Goal: Transaction & Acquisition: Purchase product/service

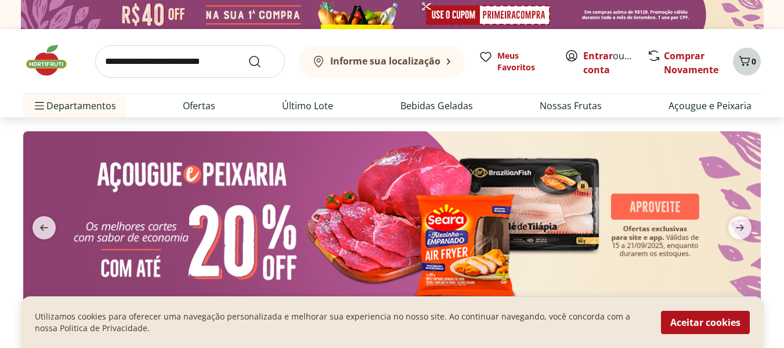
click at [750, 63] on icon "Carrinho" at bounding box center [745, 61] width 14 height 14
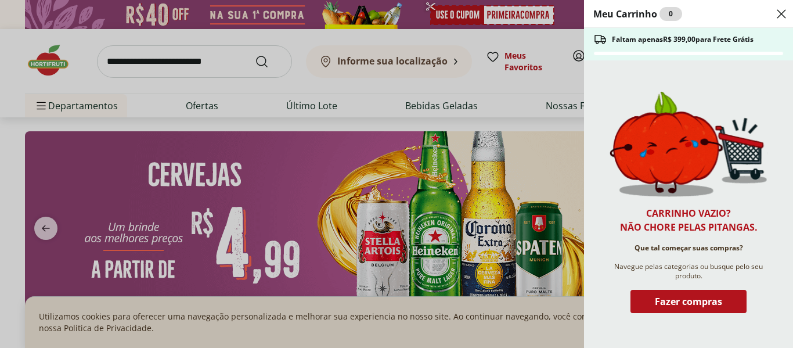
drag, startPoint x: 689, startPoint y: 307, endPoint x: 689, endPoint y: 294, distance: 12.8
click at [690, 306] on span "Fazer compras" at bounding box center [688, 301] width 67 height 9
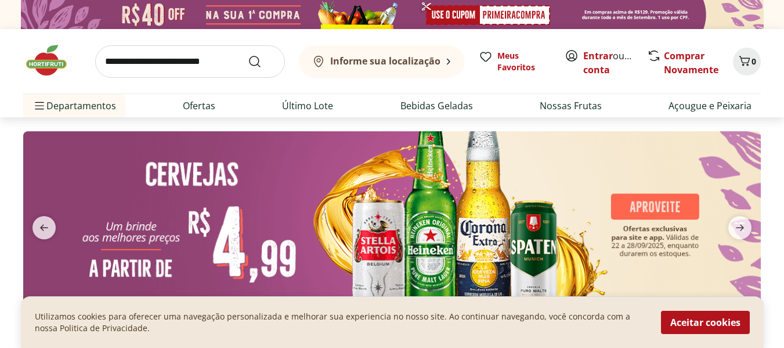
click at [181, 58] on input "search" at bounding box center [190, 61] width 190 height 33
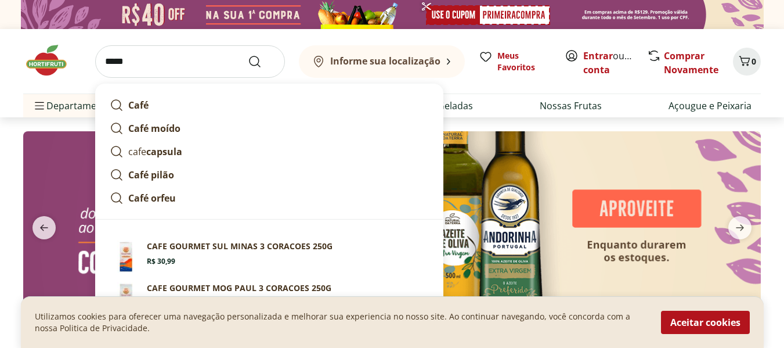
click at [117, 61] on input "****" at bounding box center [190, 61] width 190 height 33
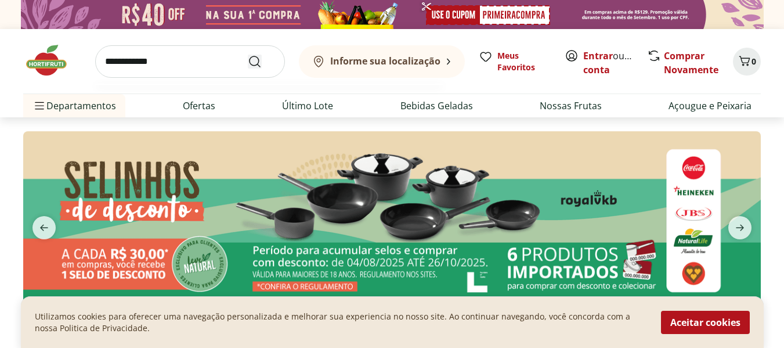
type input "**********"
click at [256, 61] on icon "Submit Search" at bounding box center [255, 62] width 14 height 14
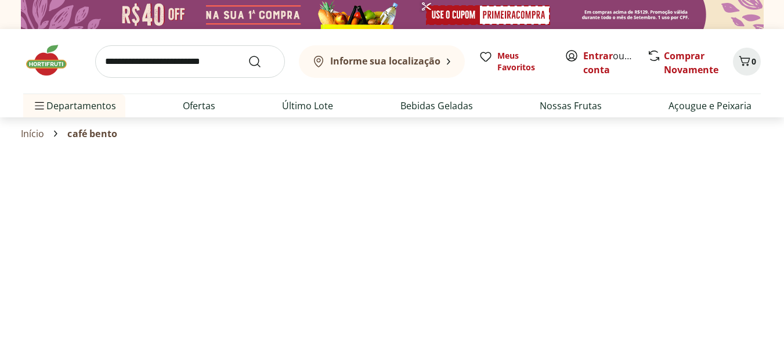
select select "**********"
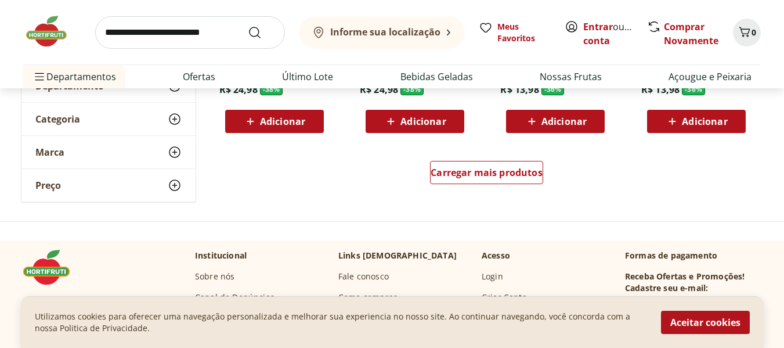
scroll to position [871, 0]
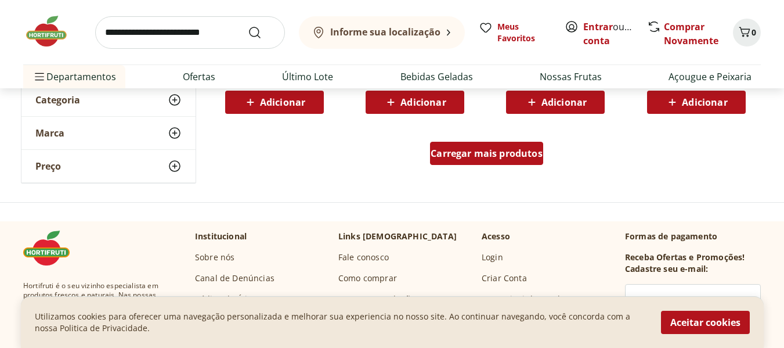
click at [454, 158] on span "Carregar mais produtos" at bounding box center [487, 153] width 112 height 9
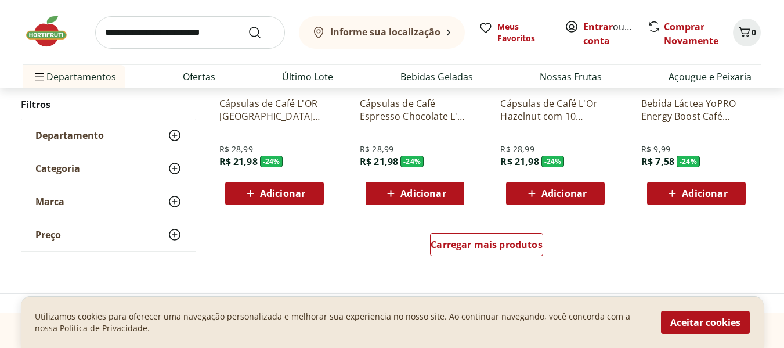
scroll to position [1510, 0]
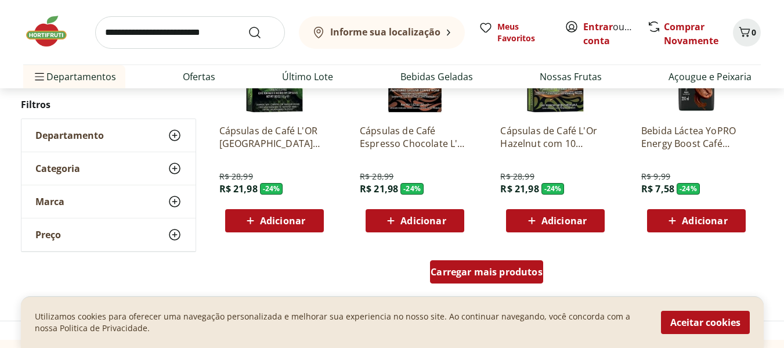
click at [473, 272] on span "Carregar mais produtos" at bounding box center [487, 271] width 112 height 9
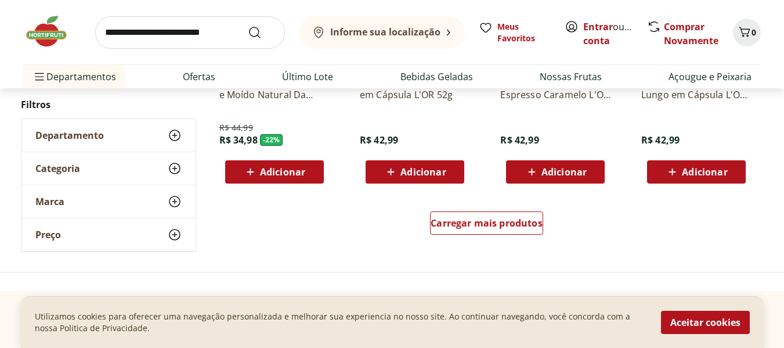
scroll to position [2322, 0]
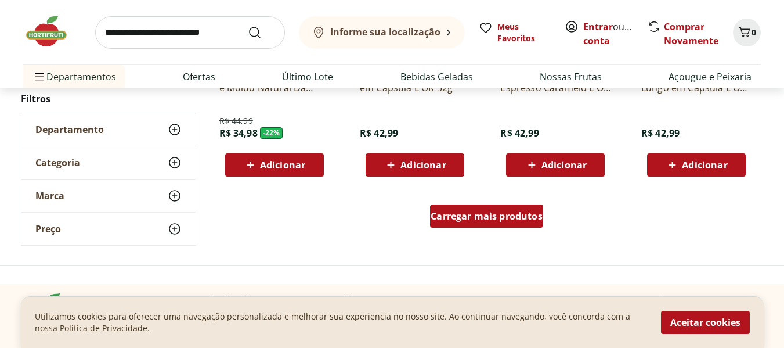
click at [463, 219] on span "Carregar mais produtos" at bounding box center [487, 215] width 112 height 9
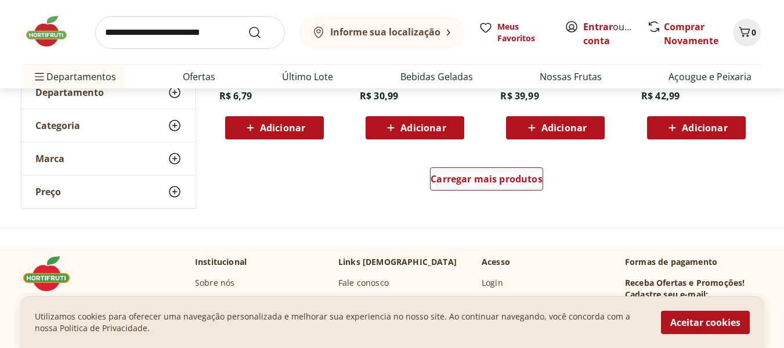
scroll to position [3135, 0]
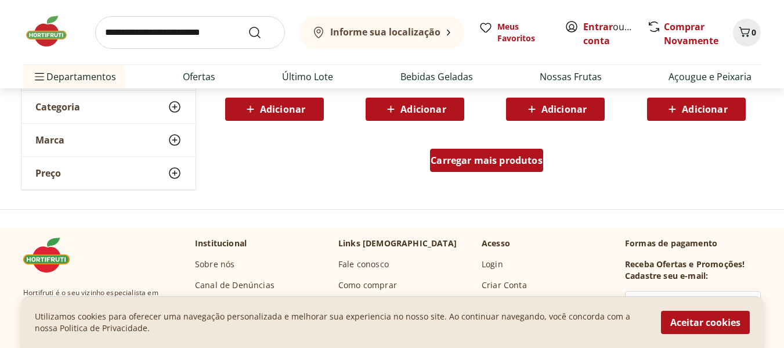
click at [459, 161] on span "Carregar mais produtos" at bounding box center [487, 160] width 112 height 9
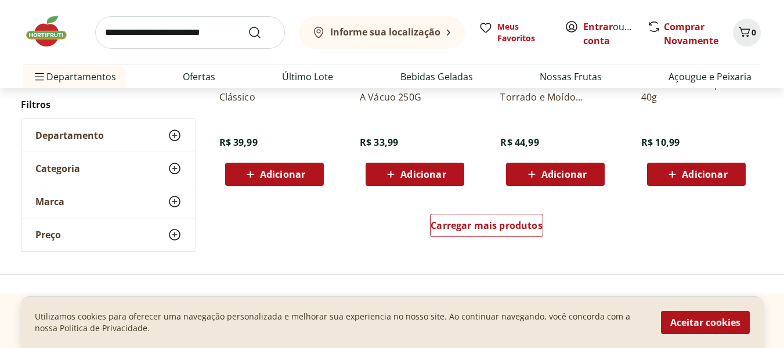
scroll to position [3832, 0]
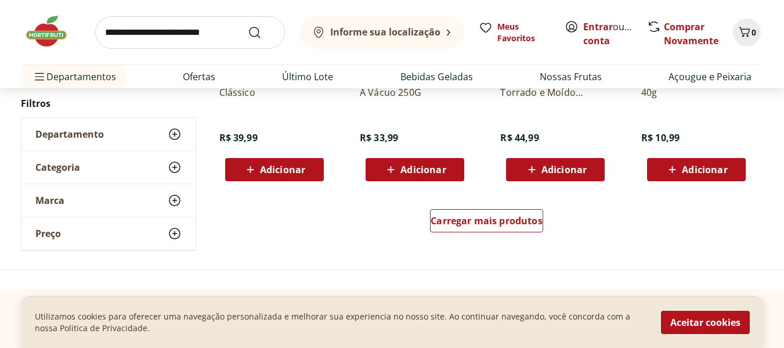
click at [180, 36] on input "search" at bounding box center [190, 32] width 190 height 33
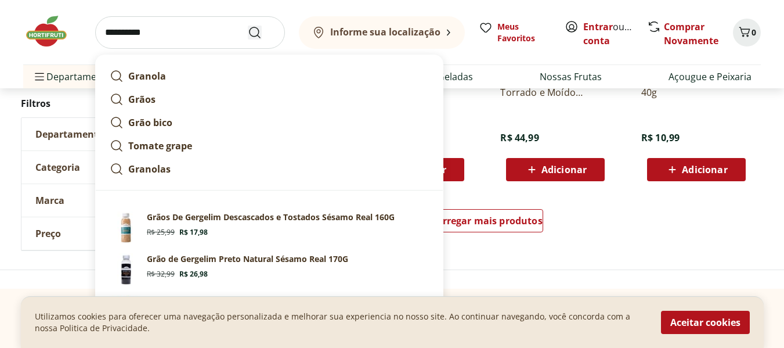
type input "**********"
click at [256, 34] on icon "Submit Search" at bounding box center [255, 33] width 14 height 14
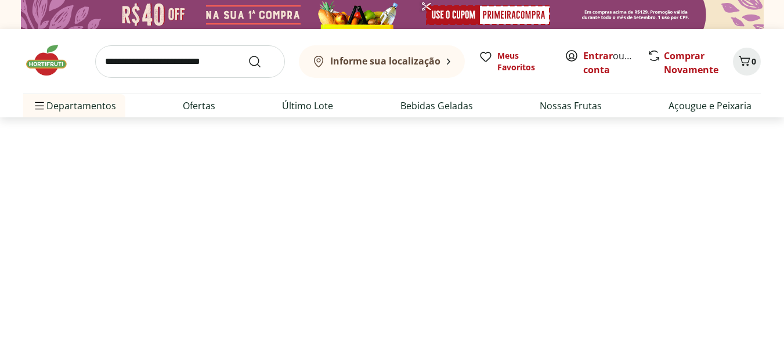
select select "**********"
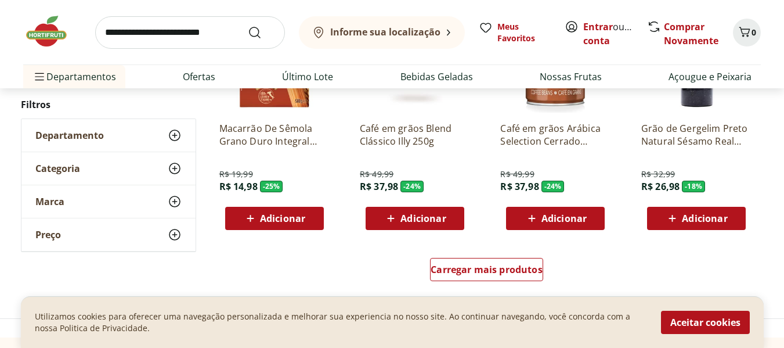
scroll to position [871, 0]
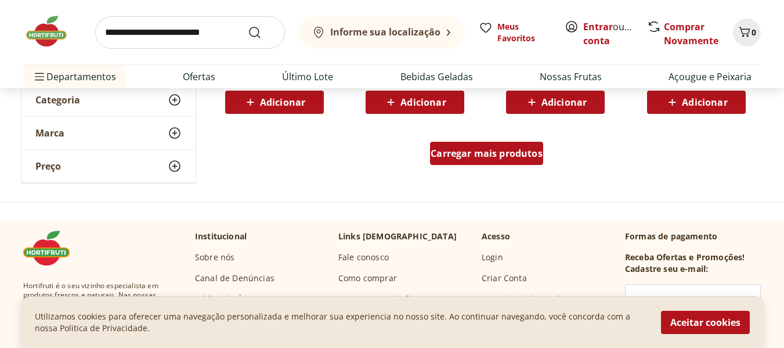
click at [521, 146] on div "Carregar mais produtos" at bounding box center [486, 153] width 113 height 23
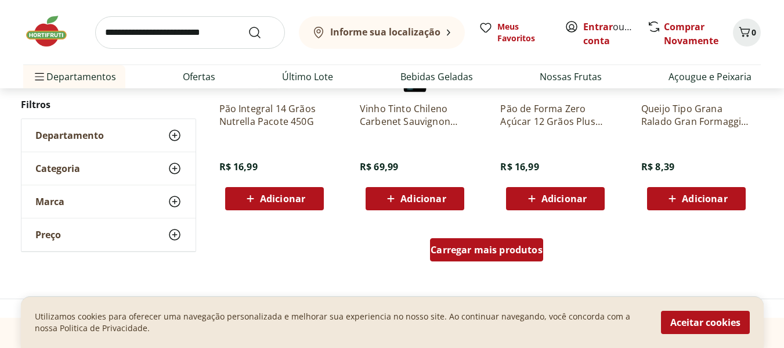
scroll to position [1568, 0]
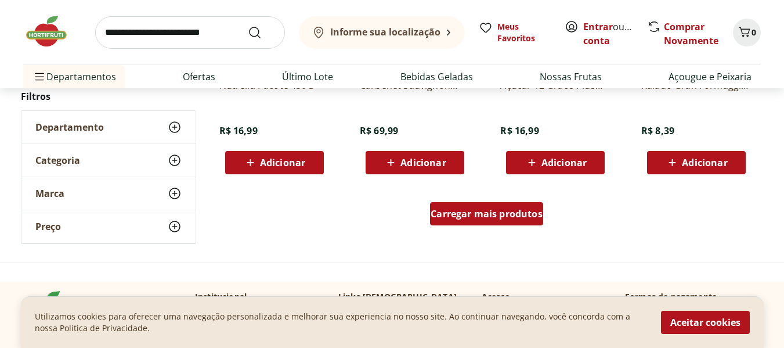
click at [505, 214] on span "Carregar mais produtos" at bounding box center [487, 213] width 112 height 9
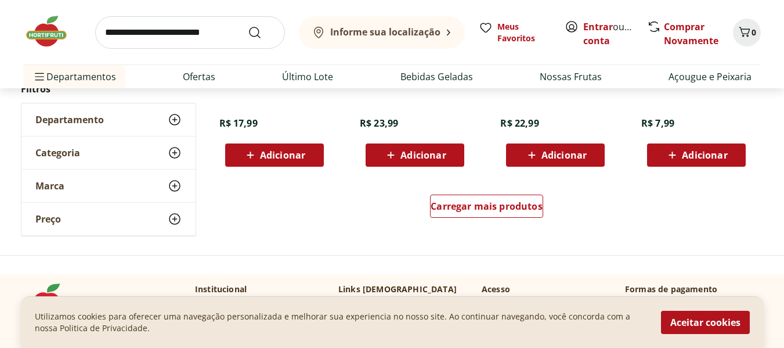
scroll to position [2381, 0]
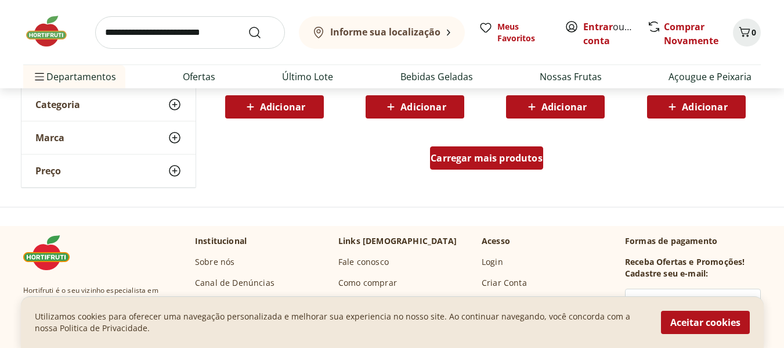
click at [498, 157] on span "Carregar mais produtos" at bounding box center [487, 157] width 112 height 9
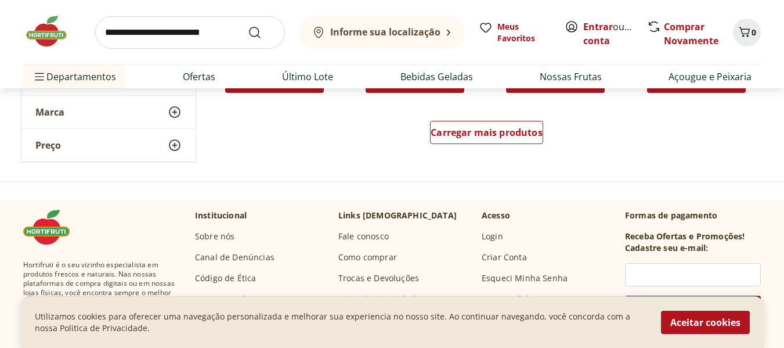
scroll to position [3193, 0]
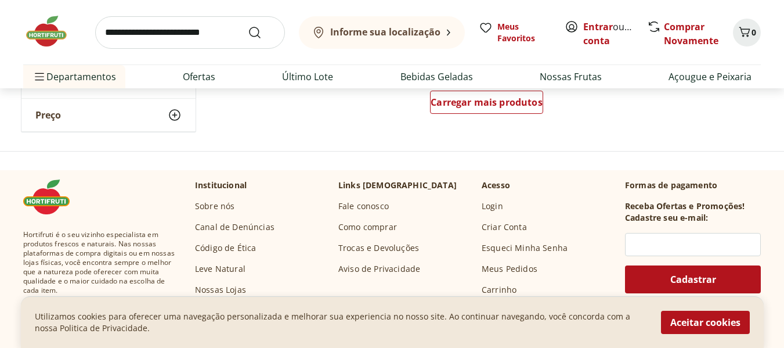
click at [198, 28] on input "search" at bounding box center [190, 32] width 190 height 33
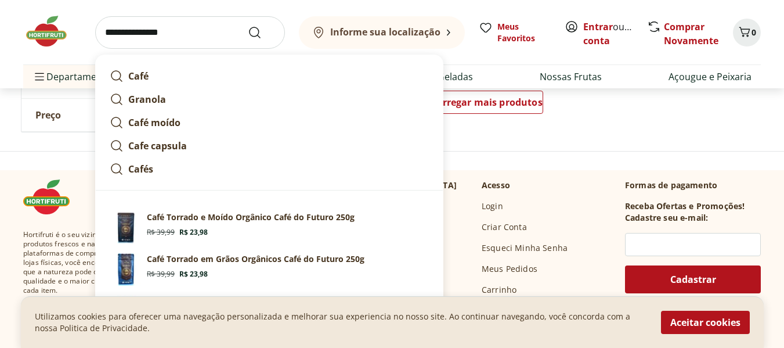
type input "**********"
click at [248, 26] on button "Submit Search" at bounding box center [262, 33] width 28 height 14
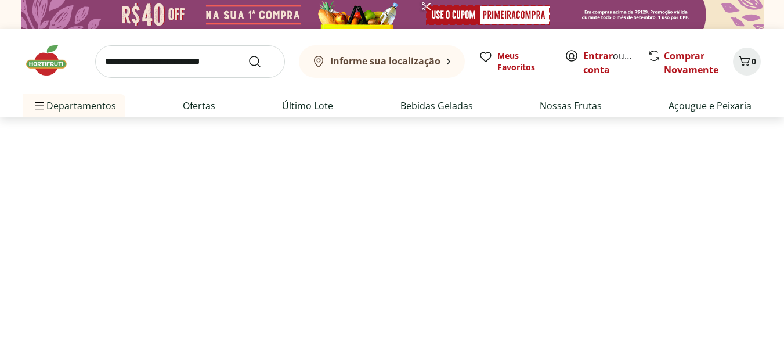
select select "**********"
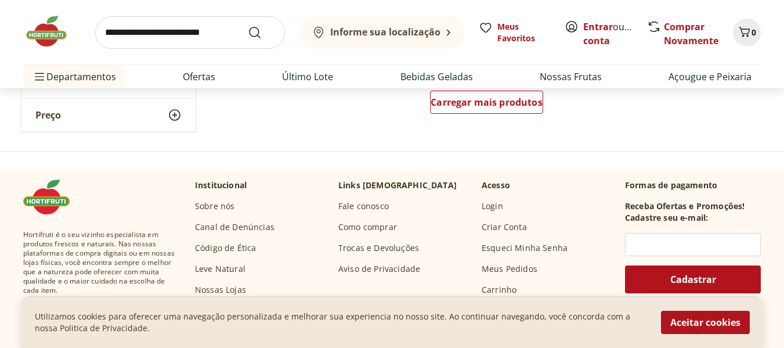
scroll to position [929, 0]
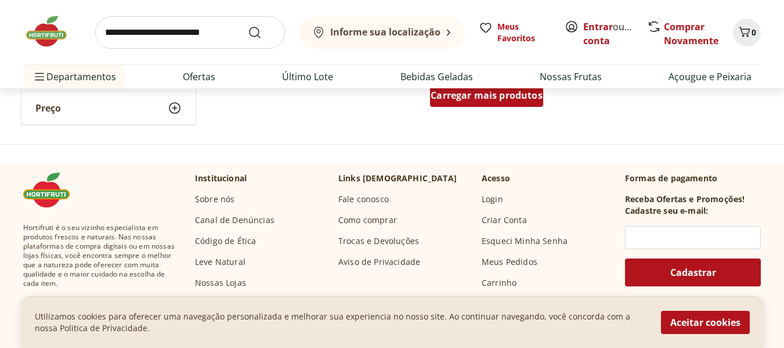
click at [494, 104] on div "Carregar mais produtos" at bounding box center [486, 95] width 113 height 23
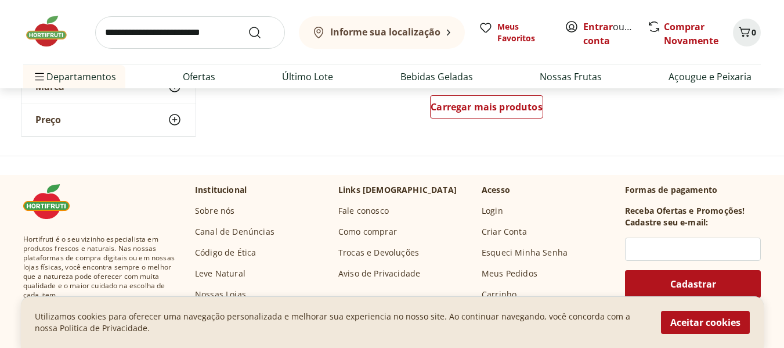
scroll to position [1684, 0]
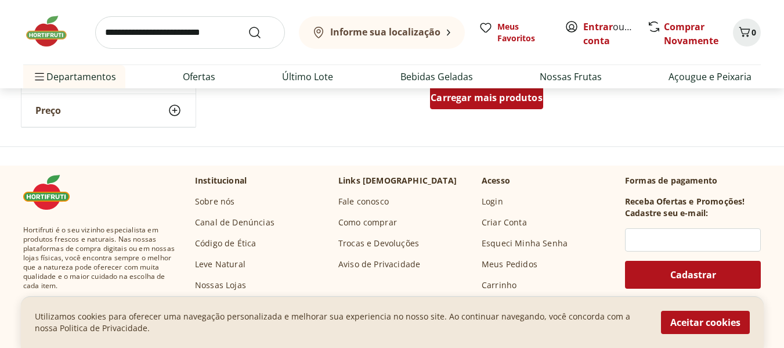
click at [484, 106] on div "Carregar mais produtos" at bounding box center [486, 97] width 113 height 23
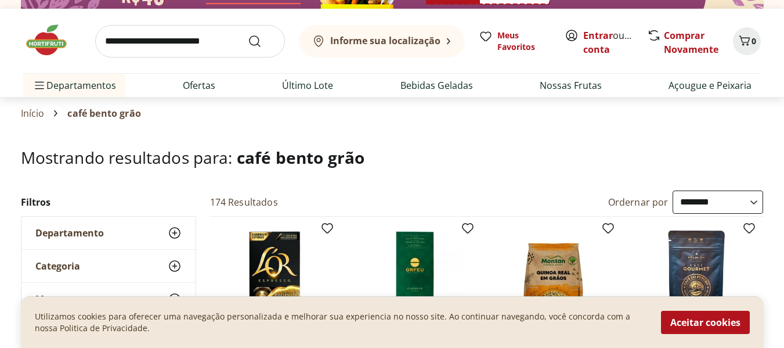
scroll to position [0, 0]
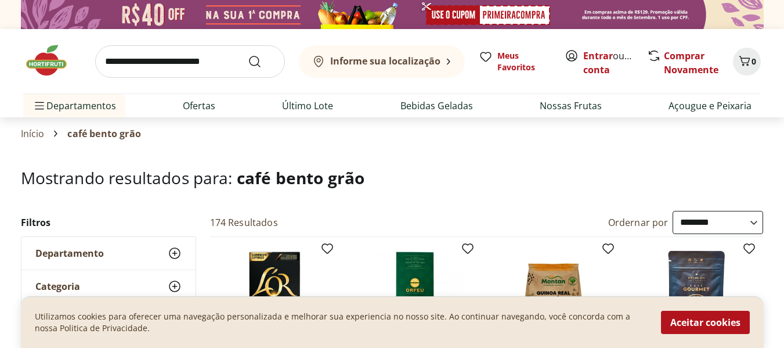
click at [450, 63] on button "Informe sua localização" at bounding box center [382, 61] width 166 height 33
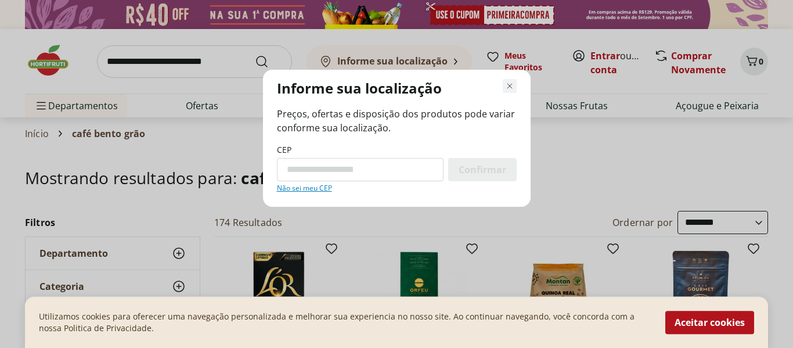
click at [512, 82] on icon "Fechar modal de regionalização" at bounding box center [510, 86] width 14 height 14
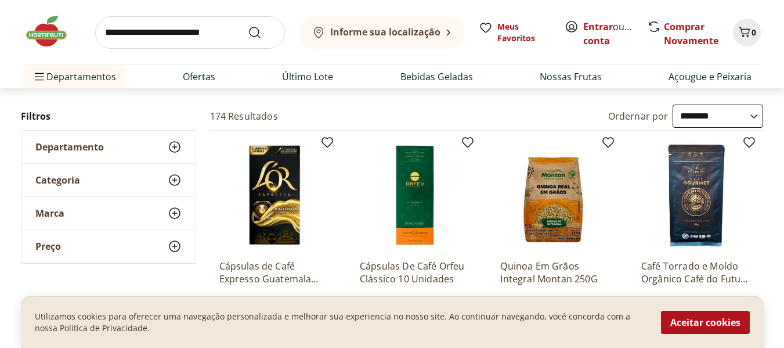
scroll to position [116, 0]
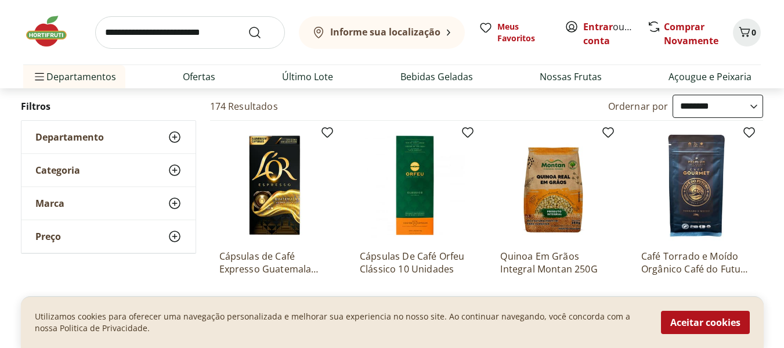
click at [176, 172] on icon at bounding box center [175, 170] width 14 height 14
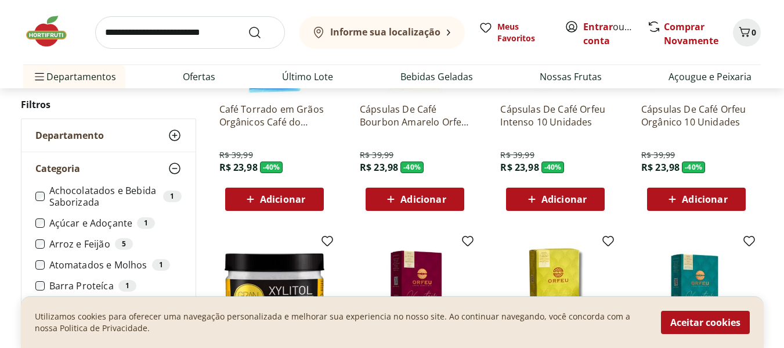
scroll to position [523, 0]
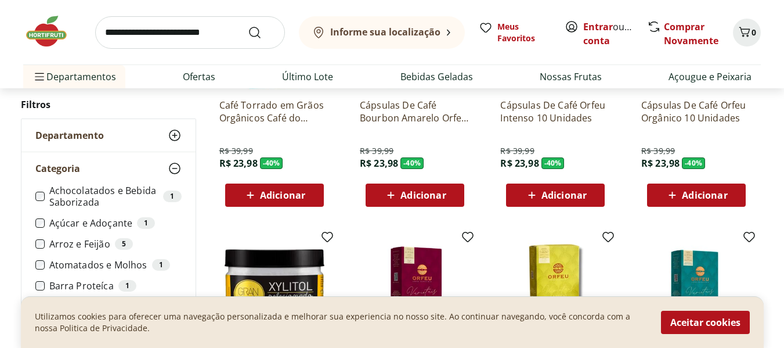
click at [134, 27] on input "search" at bounding box center [190, 32] width 190 height 33
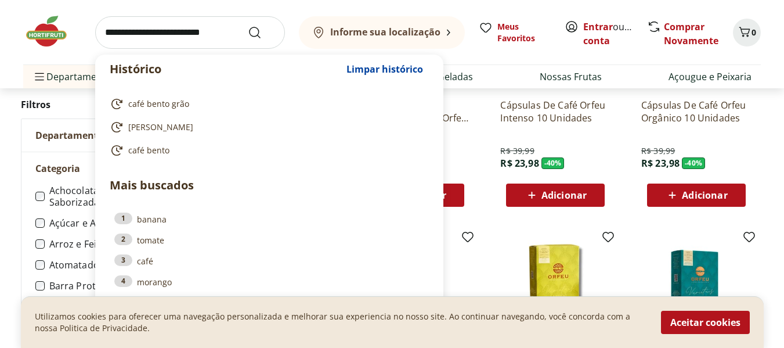
click at [297, 24] on div "Histórico Limpar histórico café bento grão bento grão café bento Mais buscados …" at bounding box center [392, 32] width 738 height 64
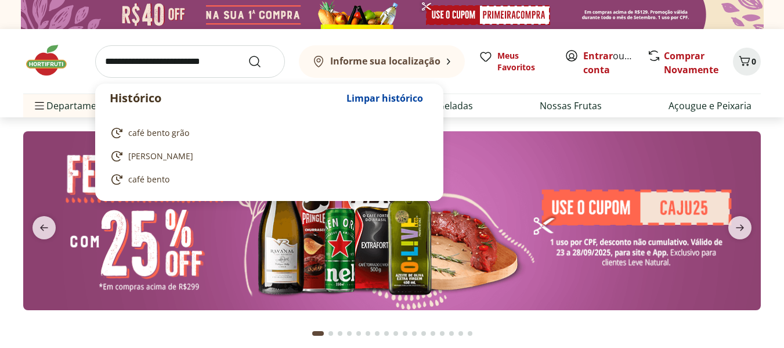
click at [160, 66] on input "search" at bounding box center [190, 61] width 190 height 33
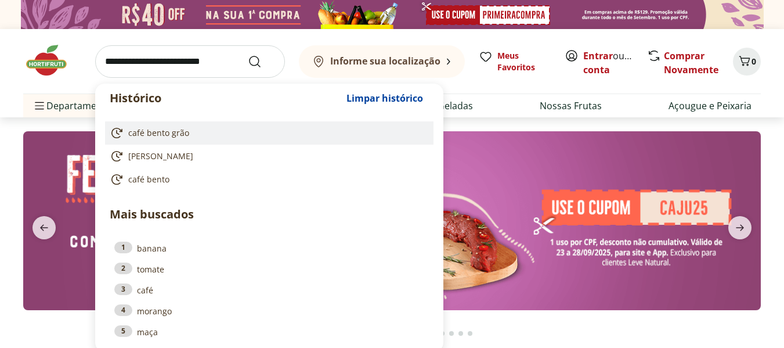
click at [161, 132] on span "café bento grão" at bounding box center [158, 133] width 61 height 12
type input "**********"
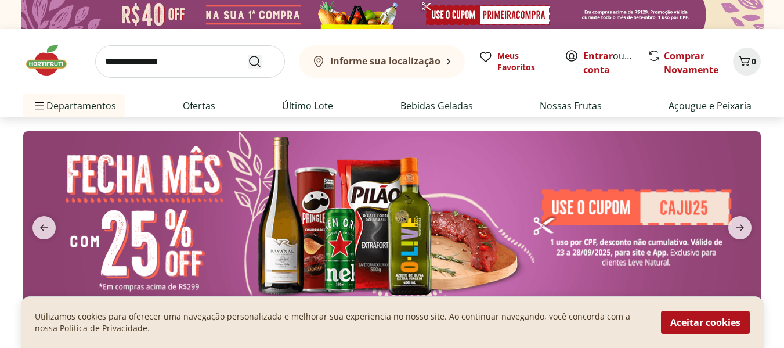
click at [254, 65] on use "Submit Search" at bounding box center [255, 62] width 14 height 14
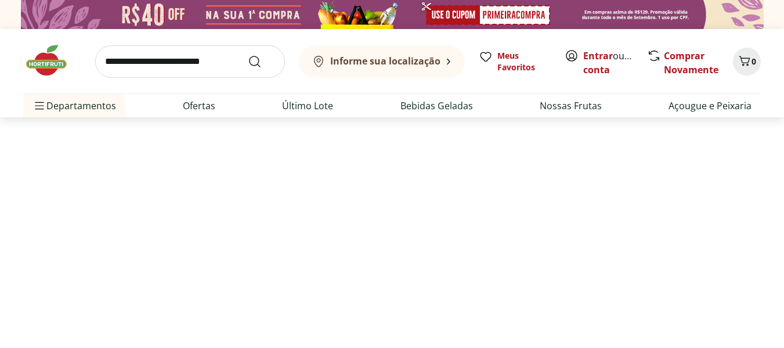
select select "**********"
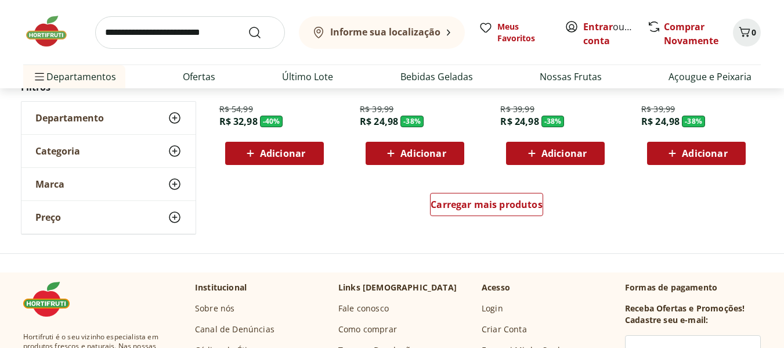
scroll to position [871, 0]
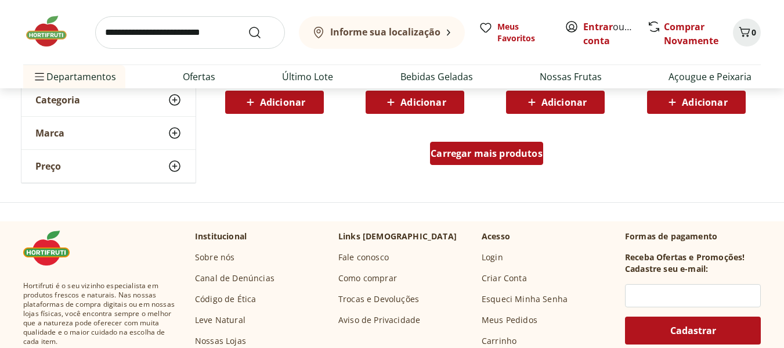
click at [448, 155] on span "Carregar mais produtos" at bounding box center [487, 153] width 112 height 9
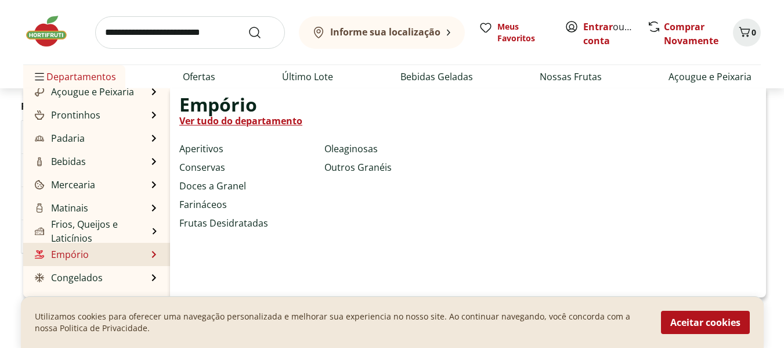
scroll to position [58, 0]
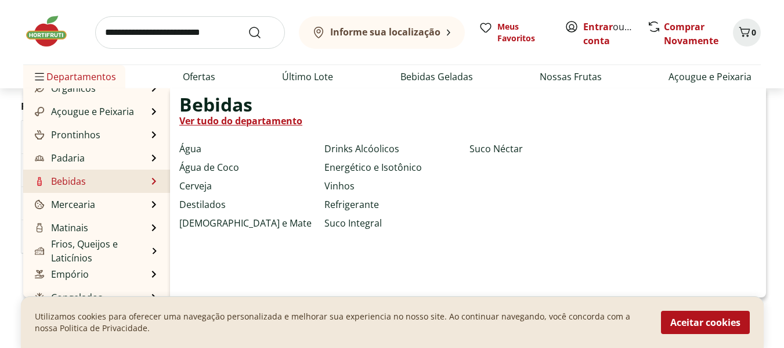
click at [82, 185] on link "Bebidas" at bounding box center [59, 181] width 53 height 14
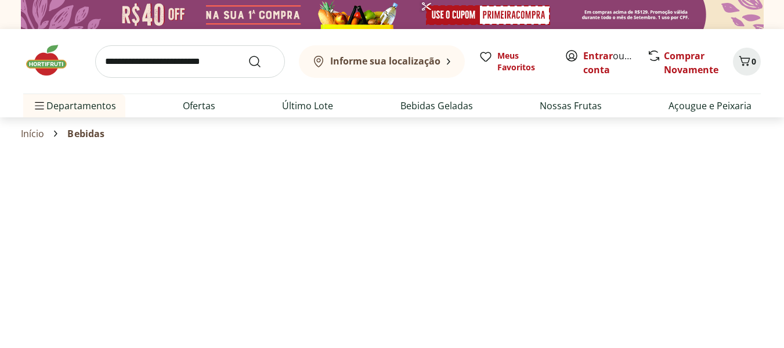
select select "**********"
